Goal: Check status

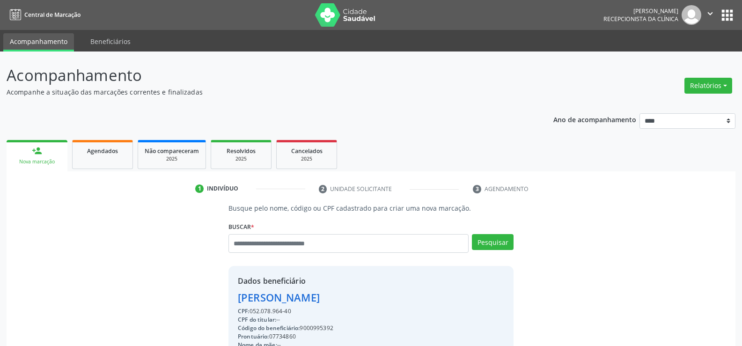
click at [337, 234] on input "text" at bounding box center [348, 243] width 240 height 19
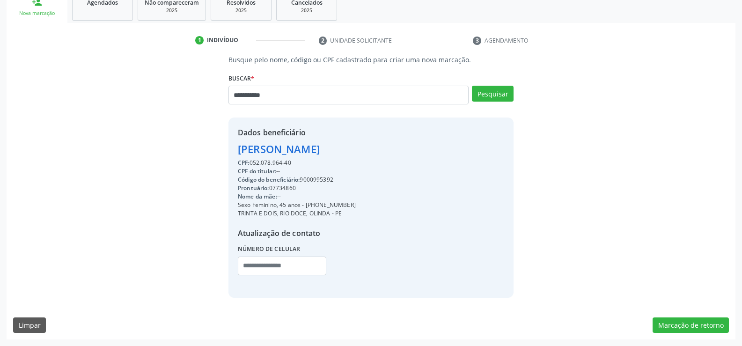
type input "**********"
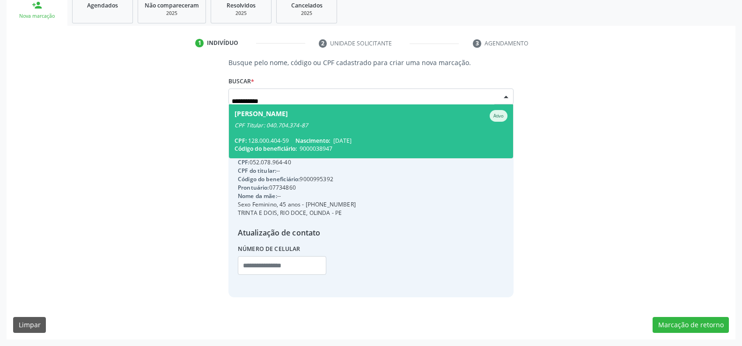
scroll to position [146, 0]
click at [348, 128] on div "CPF Titular: 040.704.374-87" at bounding box center [370, 125] width 273 height 7
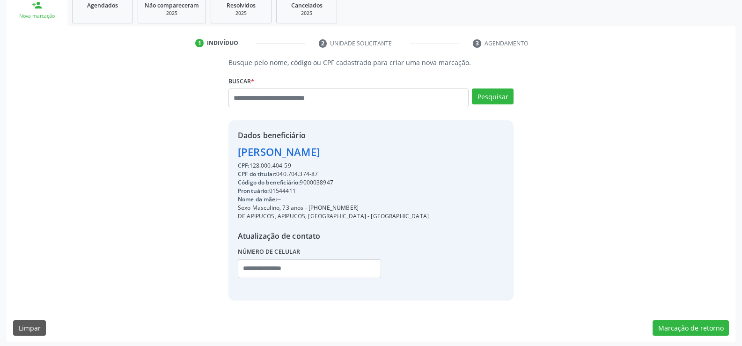
drag, startPoint x: 238, startPoint y: 152, endPoint x: 318, endPoint y: 164, distance: 80.5
click at [318, 164] on div "Dados beneficiário Antonio Sales de Azevedo Melo CPF: 128.000.404-59 CPF do tit…" at bounding box center [333, 210] width 191 height 161
copy div "Antonio Sales de Azevedo Melo CPF: 128.000.404-59"
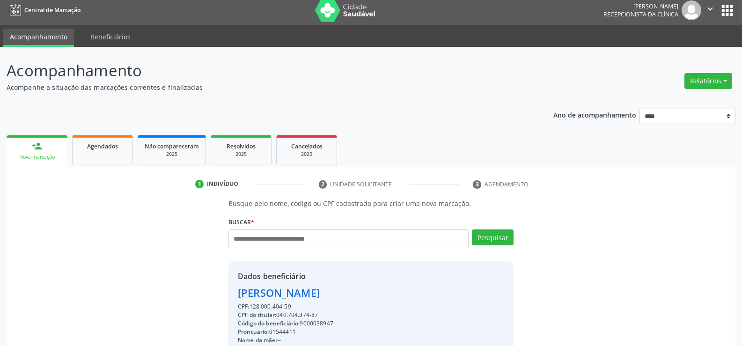
scroll to position [0, 0]
